Goal: Information Seeking & Learning: Learn about a topic

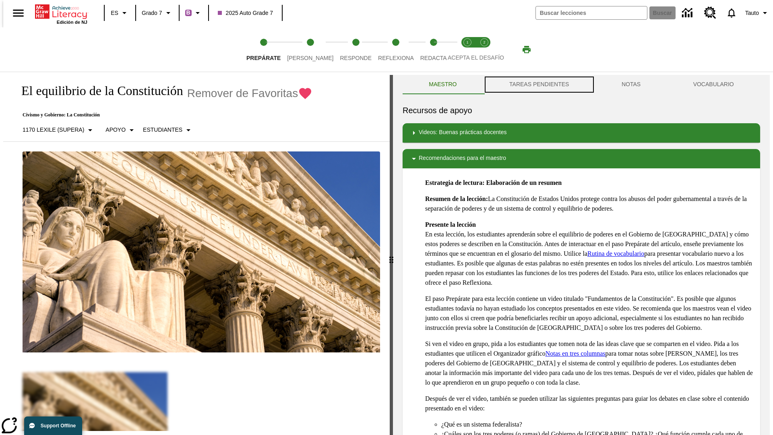
click at [539, 85] on button "TAREAS PENDIENTES" at bounding box center [539, 84] width 112 height 19
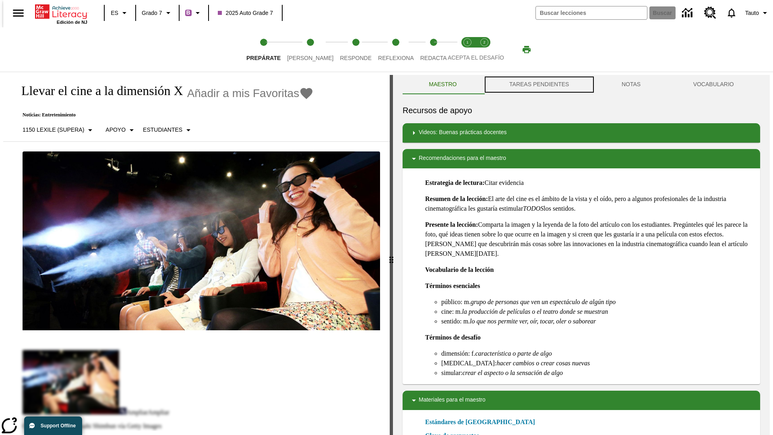
click at [539, 85] on button "TAREAS PENDIENTES" at bounding box center [539, 84] width 112 height 19
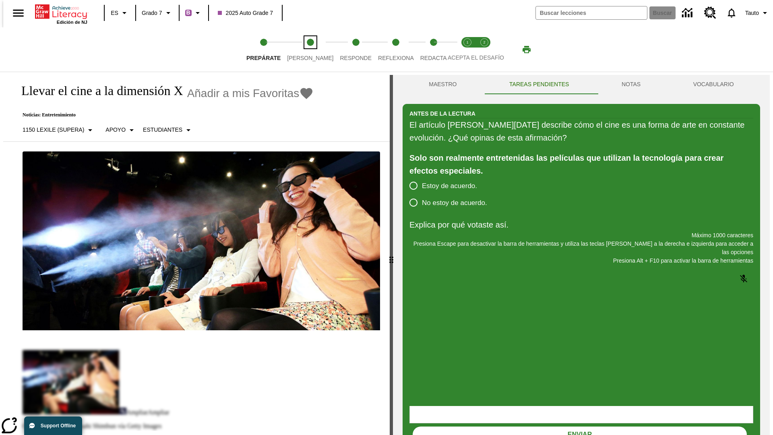
click at [304, 50] on span "[PERSON_NAME]" at bounding box center [310, 55] width 46 height 15
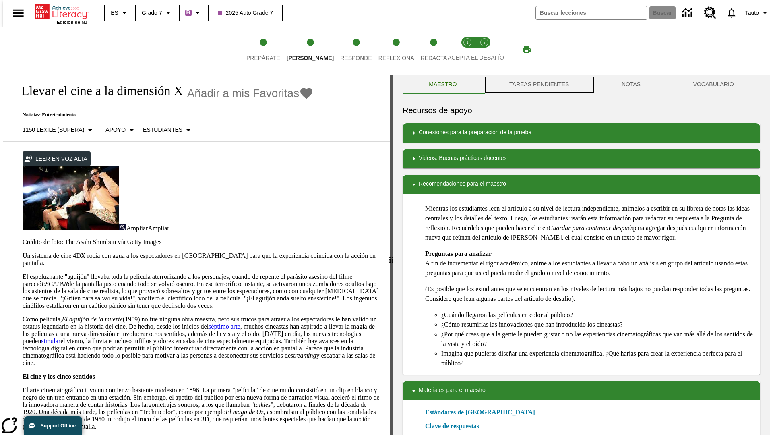
scroll to position [0, 0]
click at [539, 85] on button "TAREAS PENDIENTES" at bounding box center [539, 84] width 112 height 19
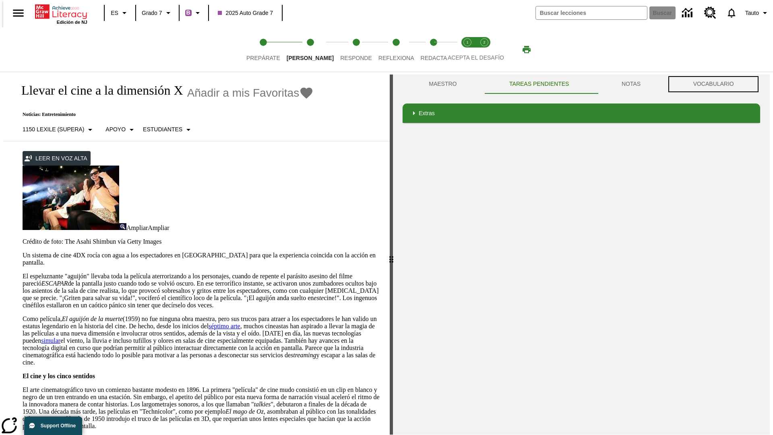
click at [716, 84] on button "VOCABULARIO" at bounding box center [713, 84] width 93 height 19
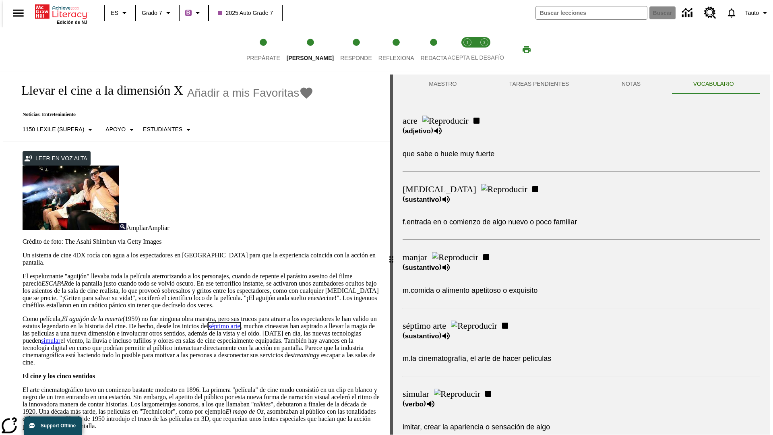
click at [240, 323] on link "séptimo arte" at bounding box center [225, 326] width 32 height 7
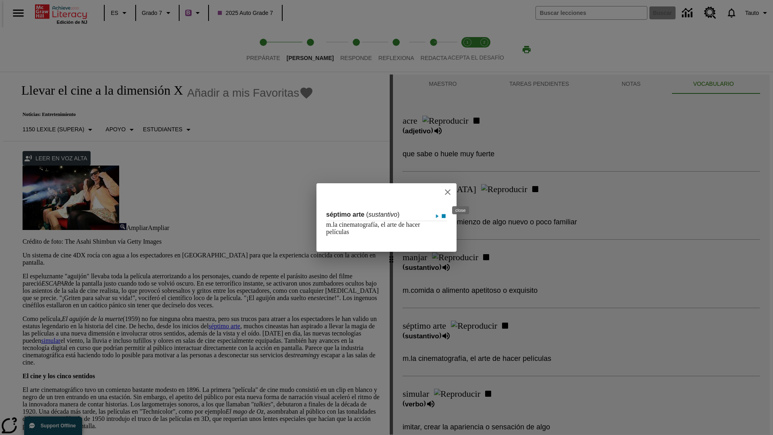
click at [451, 192] on icon "close" at bounding box center [448, 192] width 6 height 6
click at [344, 50] on span "Responde" at bounding box center [356, 55] width 32 height 15
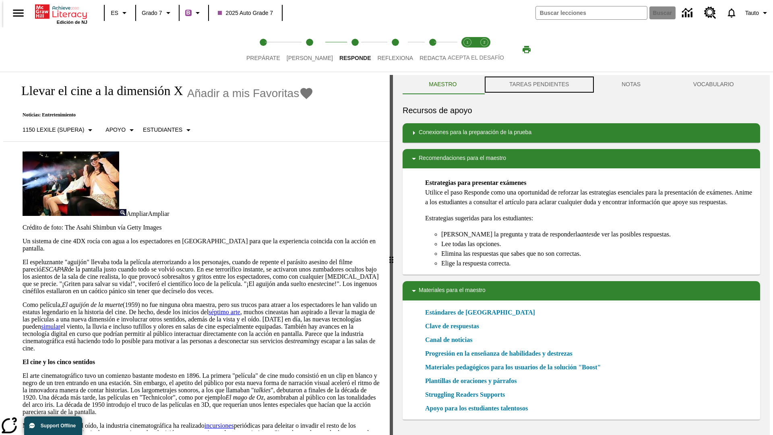
scroll to position [0, 0]
click at [539, 85] on button "TAREAS PENDIENTES" at bounding box center [539, 84] width 112 height 19
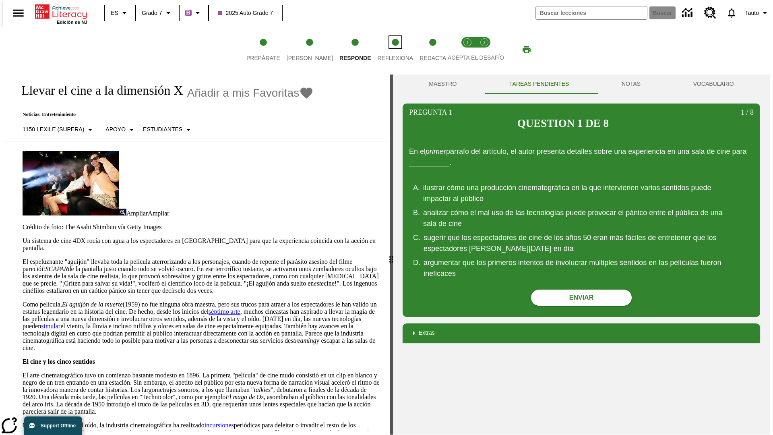
click at [385, 50] on span "Reflexiona" at bounding box center [395, 55] width 36 height 15
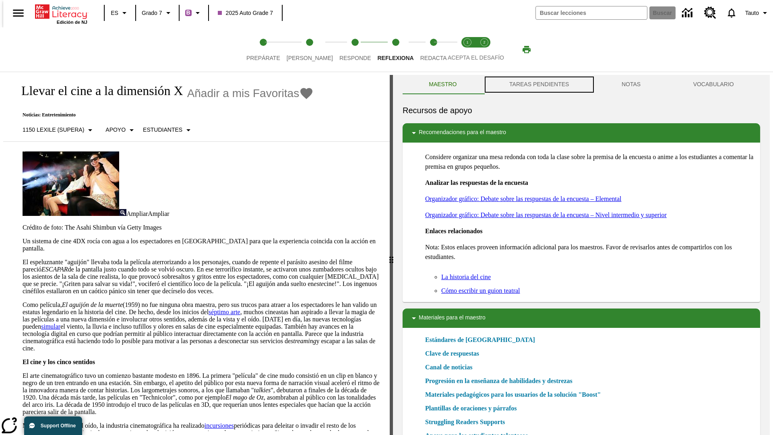
scroll to position [0, 0]
click at [539, 85] on button "TAREAS PENDIENTES" at bounding box center [539, 84] width 112 height 19
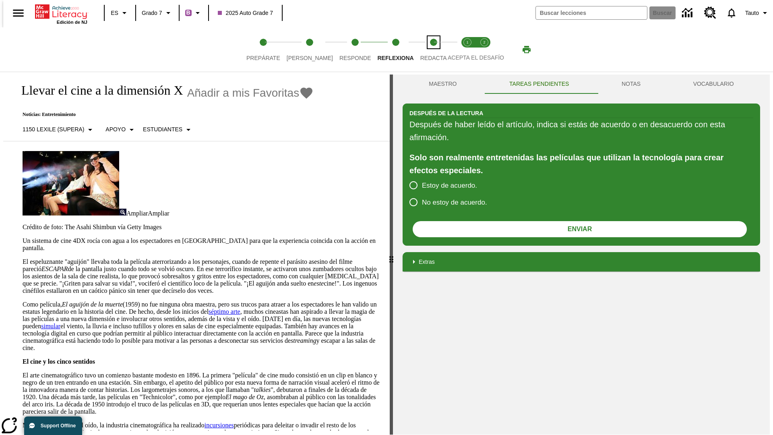
click at [425, 50] on span "Redacta" at bounding box center [434, 55] width 27 height 15
